Goal: Task Accomplishment & Management: Use online tool/utility

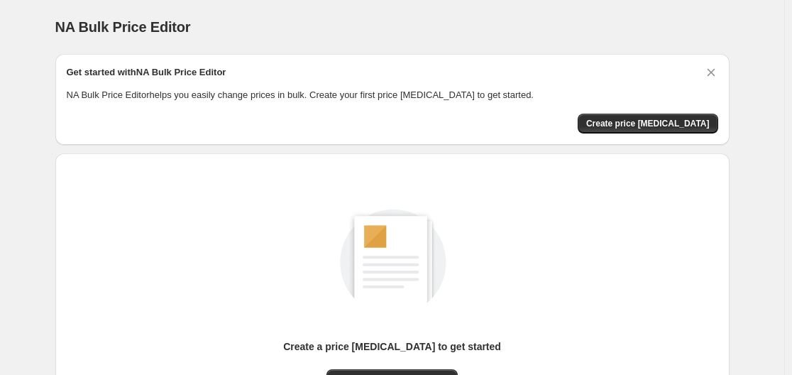
scroll to position [157, 0]
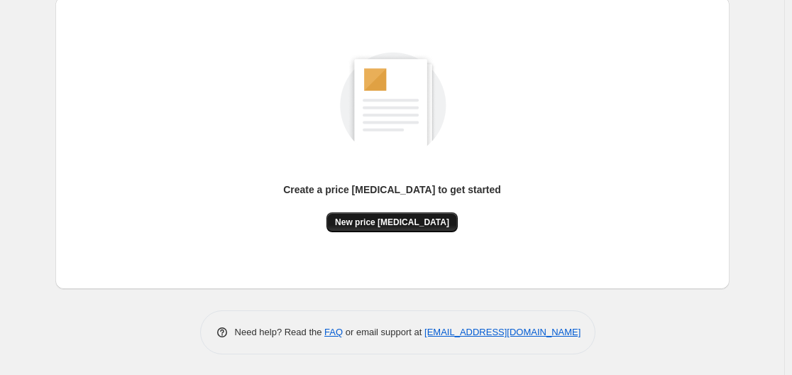
click at [405, 214] on button "New price [MEDICAL_DATA]" at bounding box center [392, 222] width 131 height 20
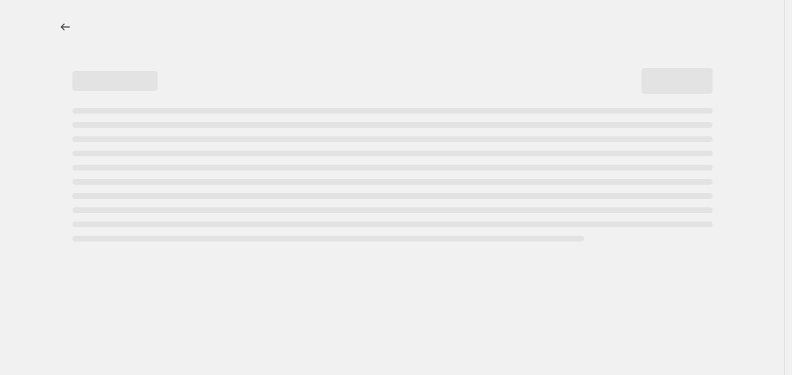
select select "percentage"
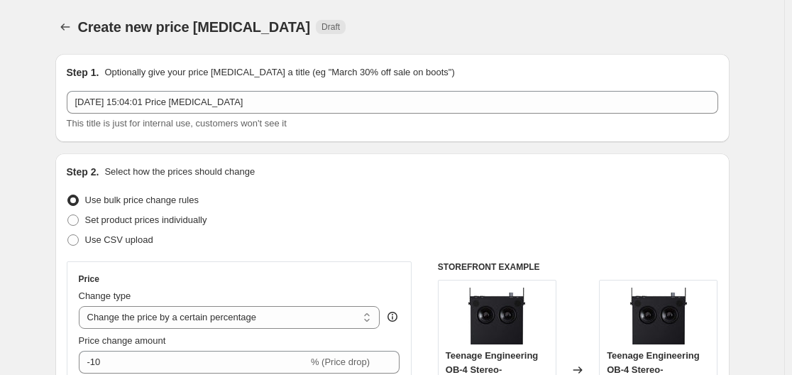
scroll to position [142, 0]
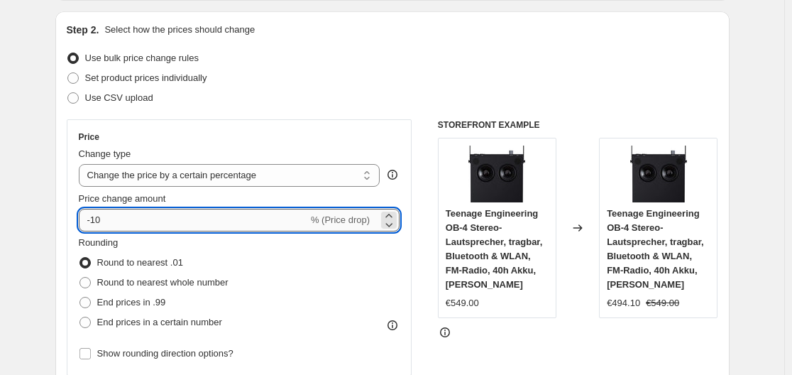
drag, startPoint x: 94, startPoint y: 219, endPoint x: 124, endPoint y: 219, distance: 29.1
click at [124, 219] on input "-10" at bounding box center [193, 220] width 229 height 23
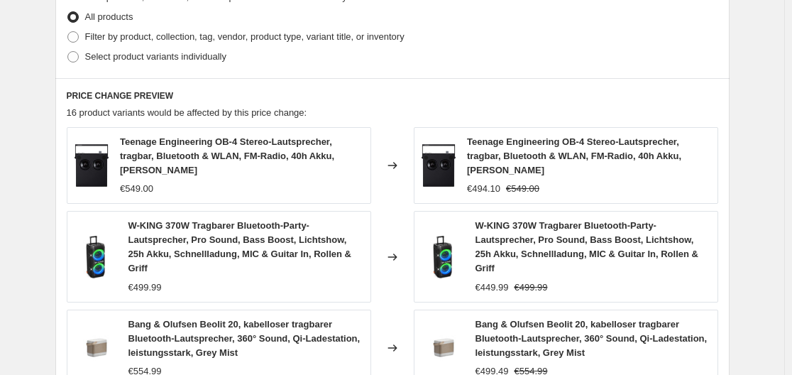
scroll to position [1124, 0]
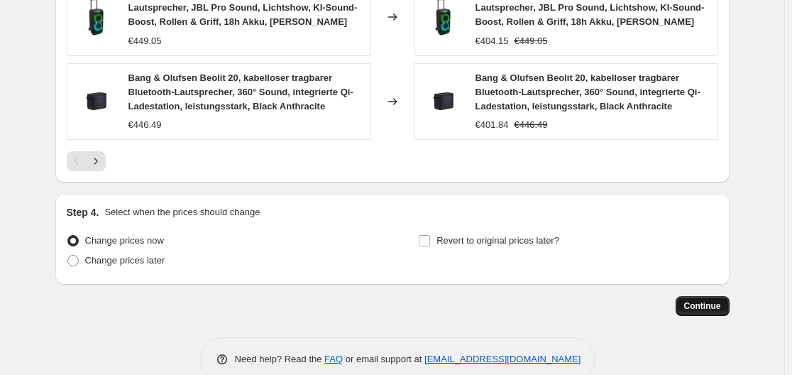
type input "-35"
click at [715, 300] on span "Continue" at bounding box center [702, 305] width 37 height 11
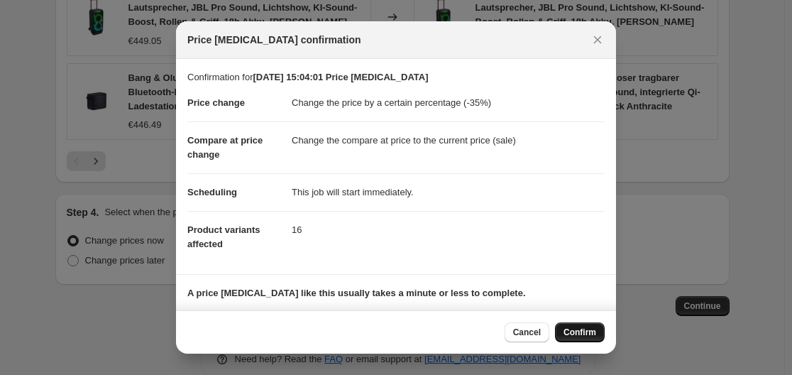
click at [577, 327] on button "Confirm" at bounding box center [580, 332] width 50 height 20
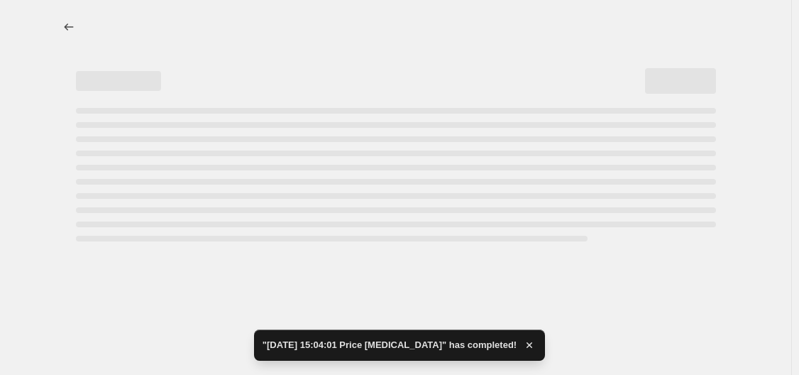
select select "percentage"
